Goal: Navigation & Orientation: Go to known website

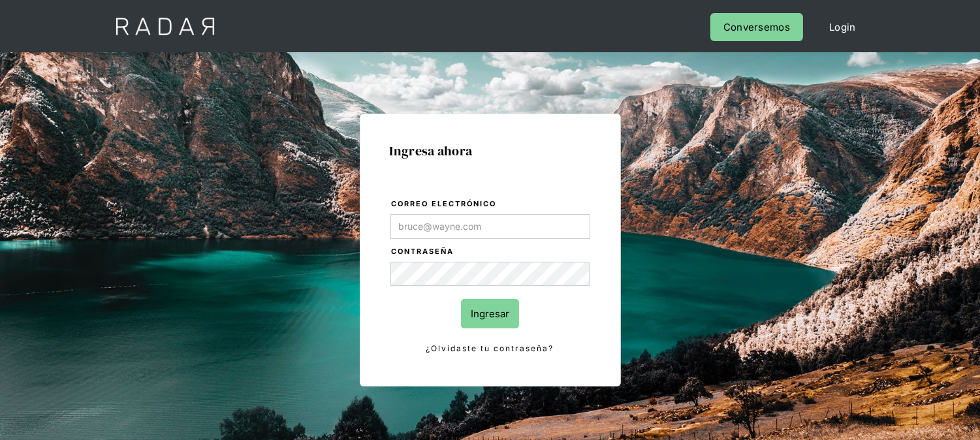
type input "[EMAIL_ADDRESS][DOMAIN_NAME]"
click at [496, 308] on input "Ingresar" at bounding box center [490, 313] width 58 height 29
